Goal: Task Accomplishment & Management: Manage account settings

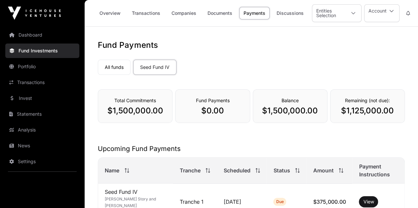
drag, startPoint x: 271, startPoint y: 7, endPoint x: 273, endPoint y: 70, distance: 63.1
click at [273, 70] on div "All funds Seed Fund IV" at bounding box center [251, 66] width 307 height 18
click at [373, 9] on button "Account" at bounding box center [381, 13] width 35 height 18
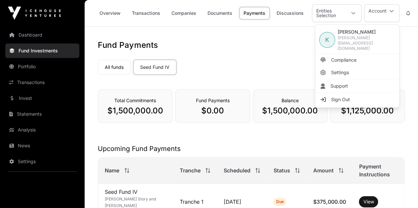
click at [351, 57] on span "Compliance" at bounding box center [343, 60] width 25 height 7
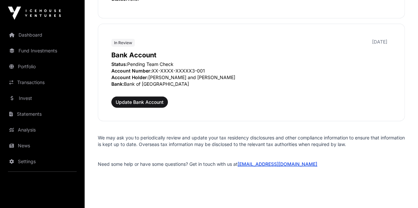
scroll to position [837, 0]
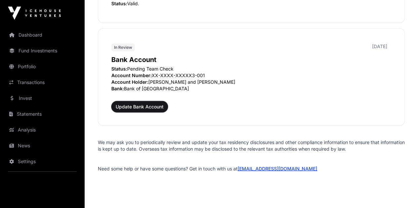
click at [140, 107] on button "Update Bank Account" at bounding box center [139, 106] width 56 height 11
click at [141, 104] on span "Update Bank Account" at bounding box center [140, 107] width 48 height 7
